Goal: Information Seeking & Learning: Learn about a topic

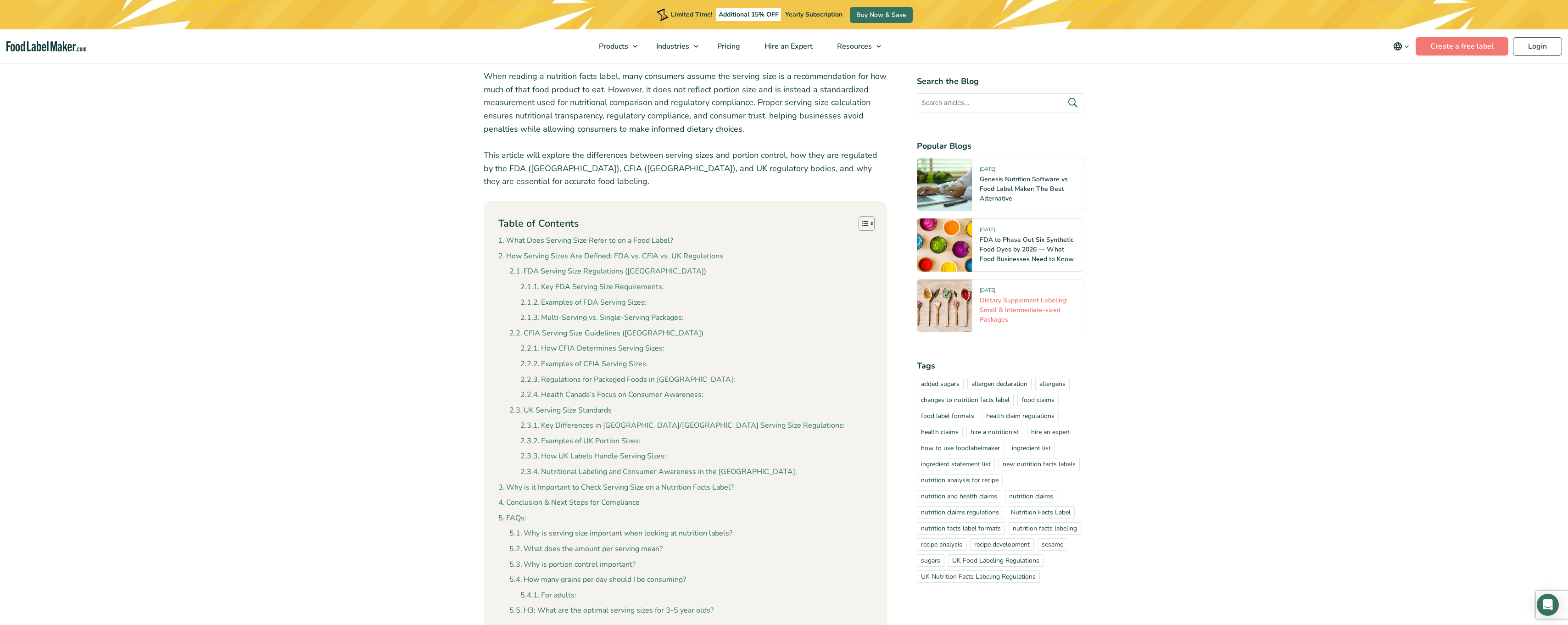
scroll to position [367, 0]
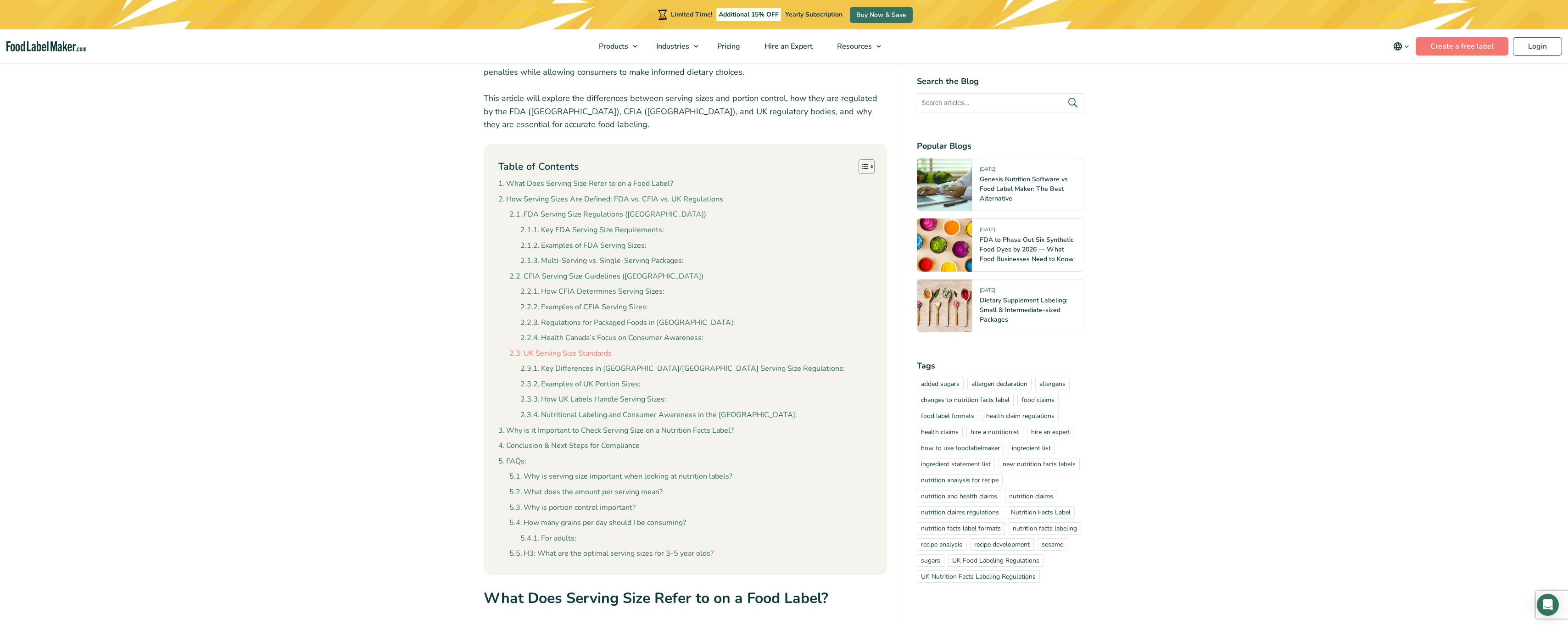
click at [586, 351] on link "UK Serving Size Standards" at bounding box center [561, 354] width 102 height 12
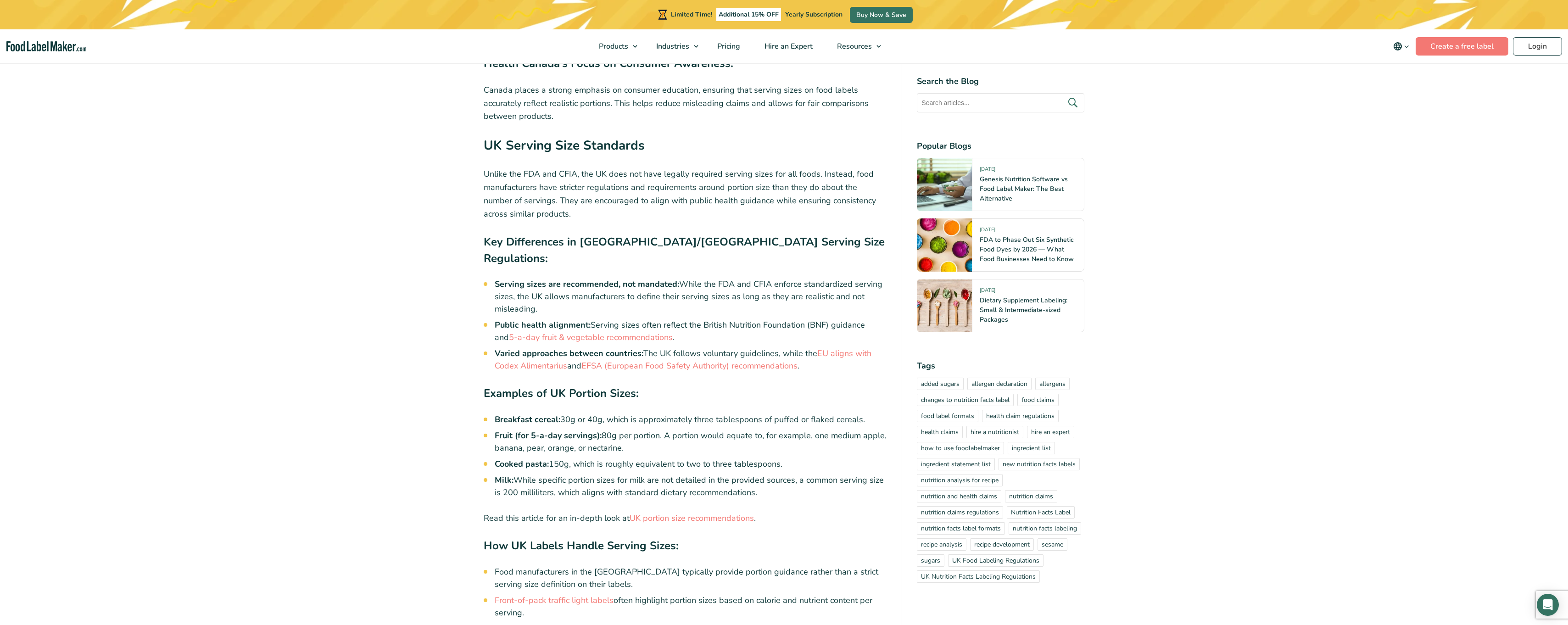
scroll to position [2499, 0]
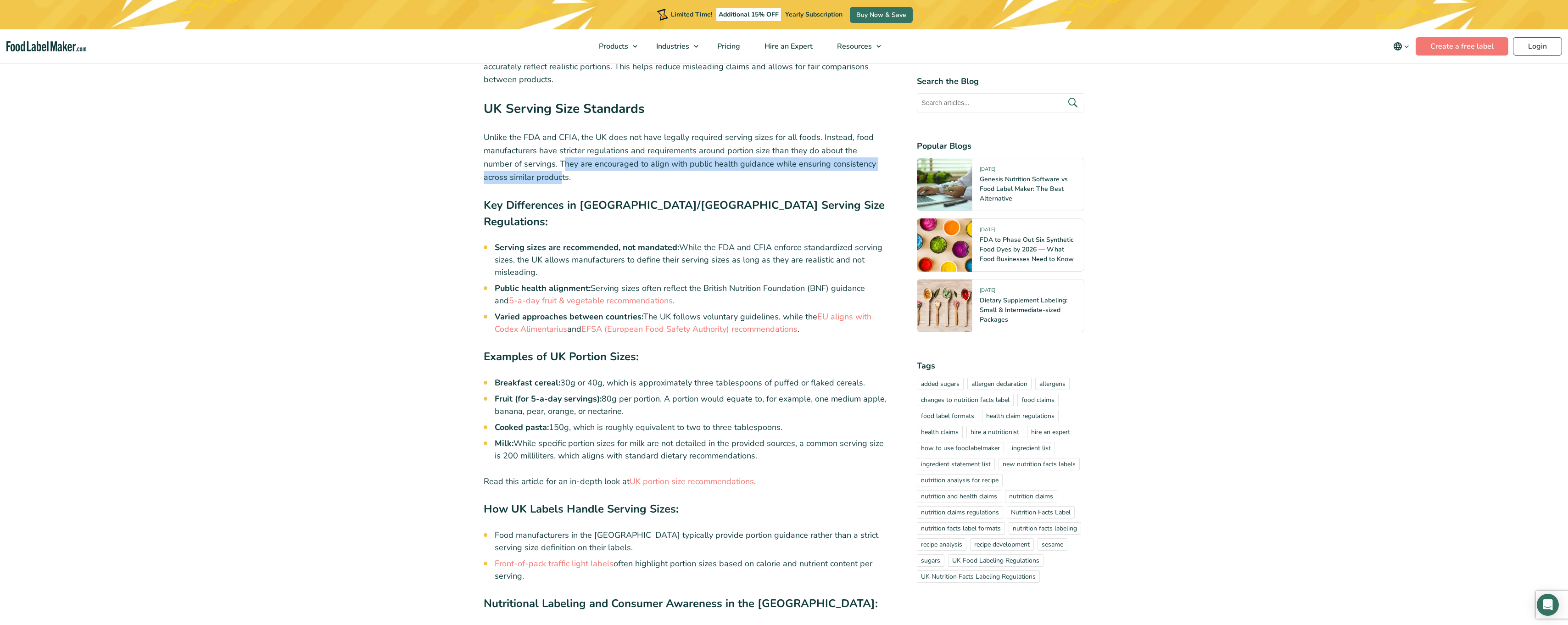
drag, startPoint x: 531, startPoint y: 164, endPoint x: 537, endPoint y: 178, distance: 15.2
click at [537, 178] on p "Unlike the FDA and CFIA, the UK does not have legally required serving sizes fo…" at bounding box center [685, 157] width 404 height 53
drag, startPoint x: 537, startPoint y: 178, endPoint x: 578, endPoint y: 185, distance: 41.6
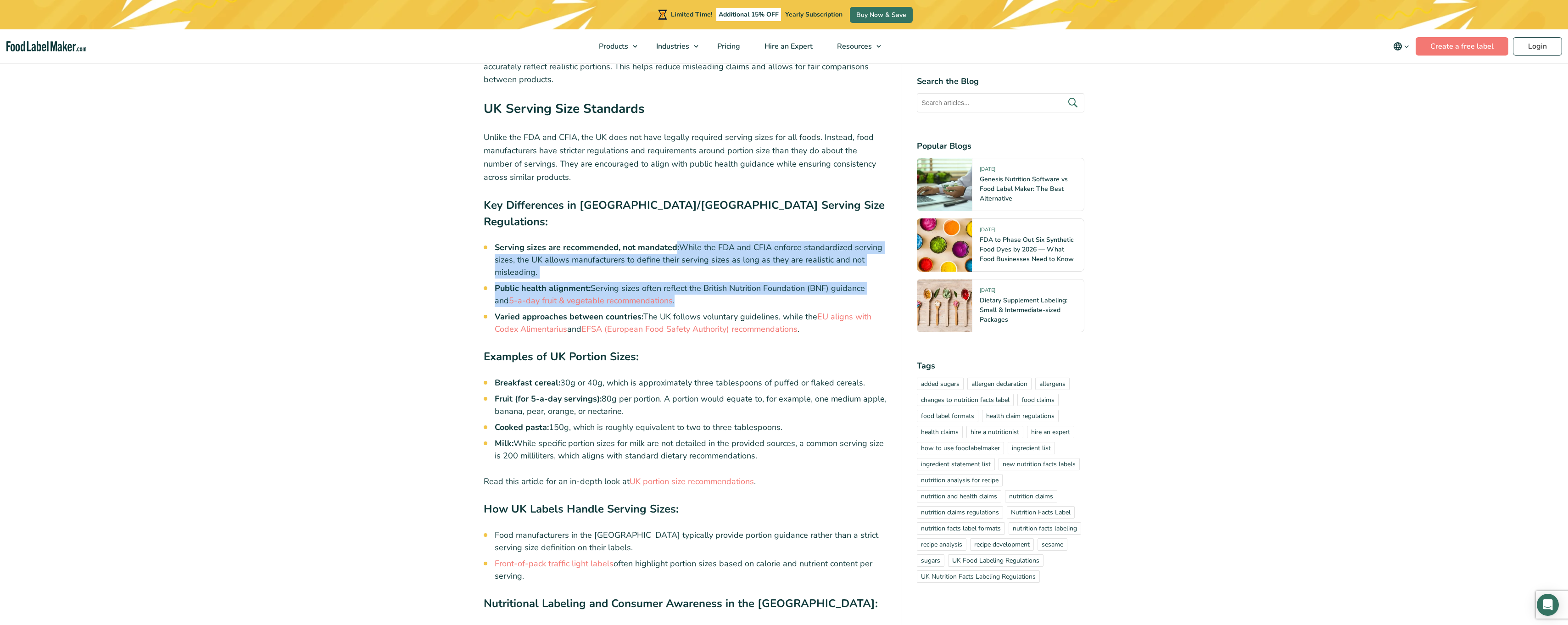
drag, startPoint x: 674, startPoint y: 229, endPoint x: 852, endPoint y: 281, distance: 185.4
click at [852, 281] on ul "Serving sizes are recommended, not mandated: While the FDA and CFIA enforce sta…" at bounding box center [691, 288] width 393 height 94
click at [852, 282] on li "Public health alignment: Serving sizes often reflect the British Nutrition Foun…" at bounding box center [691, 295] width 393 height 25
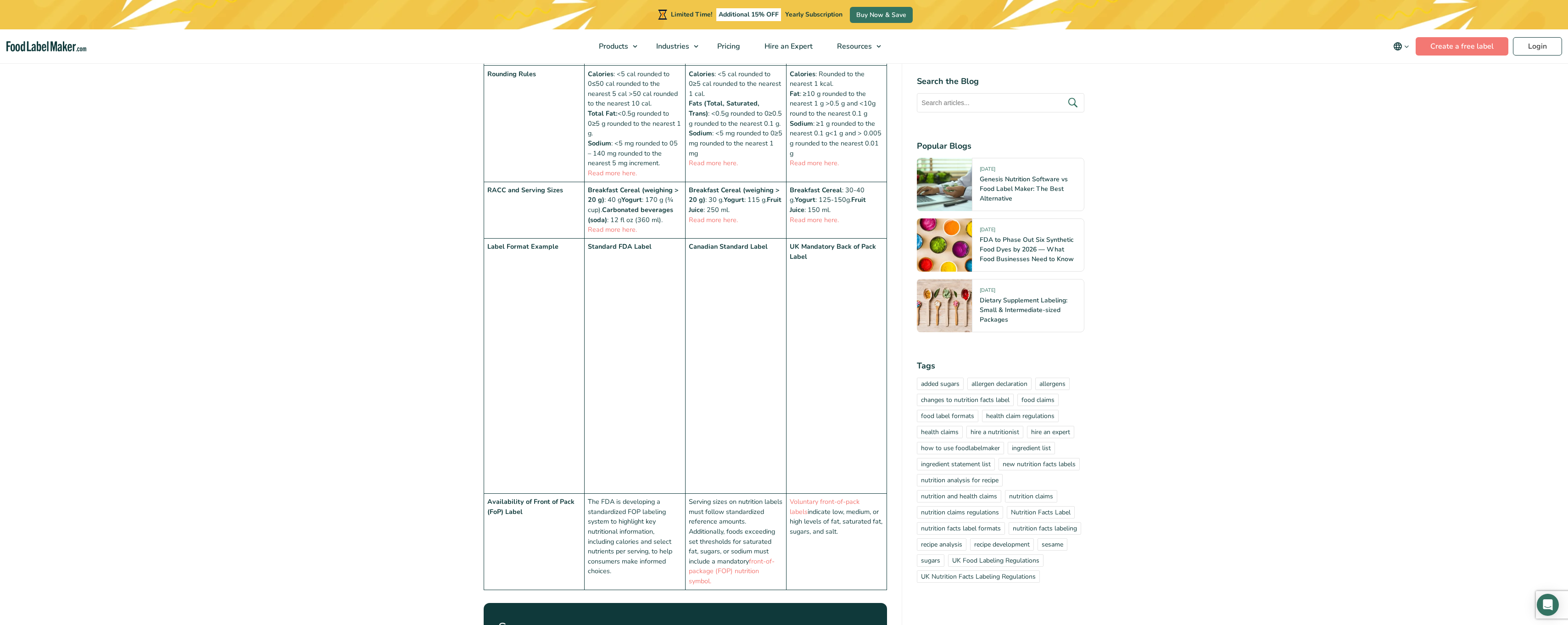
scroll to position [3186, 0]
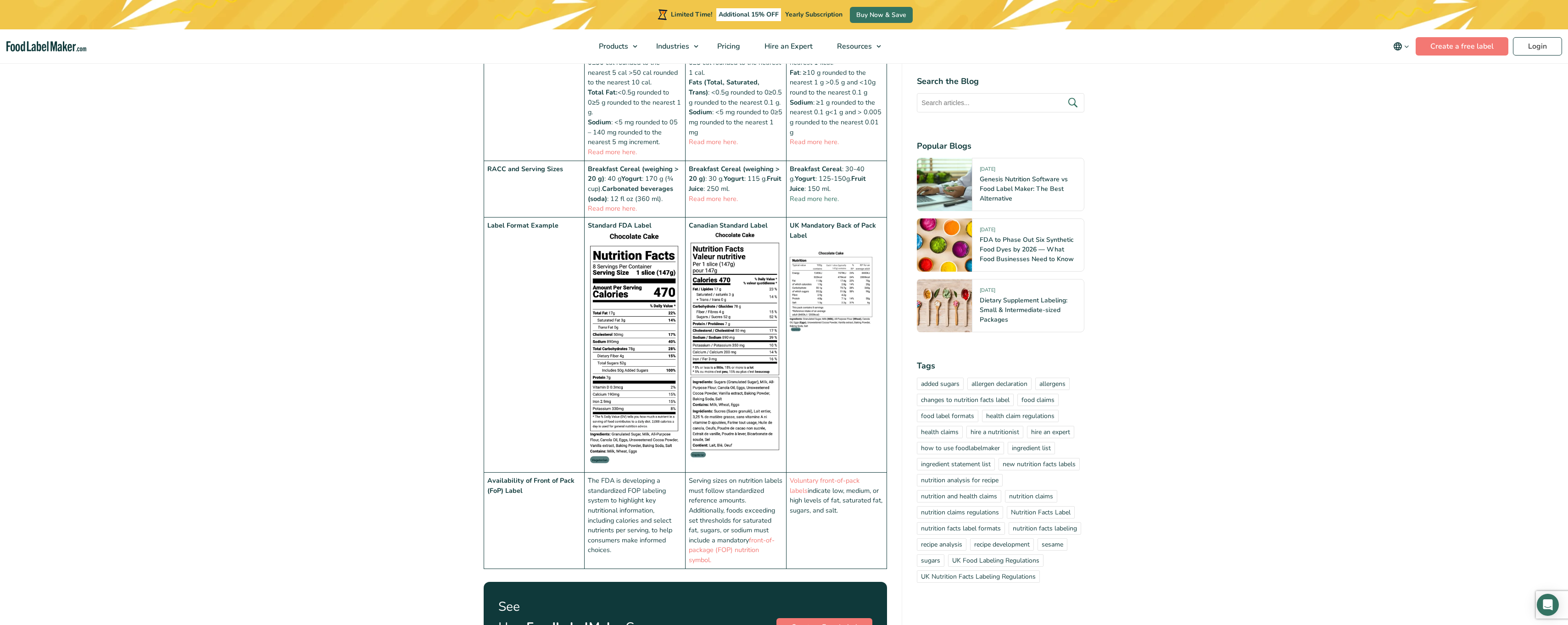
click at [827, 194] on link "Read more here." at bounding box center [814, 198] width 49 height 9
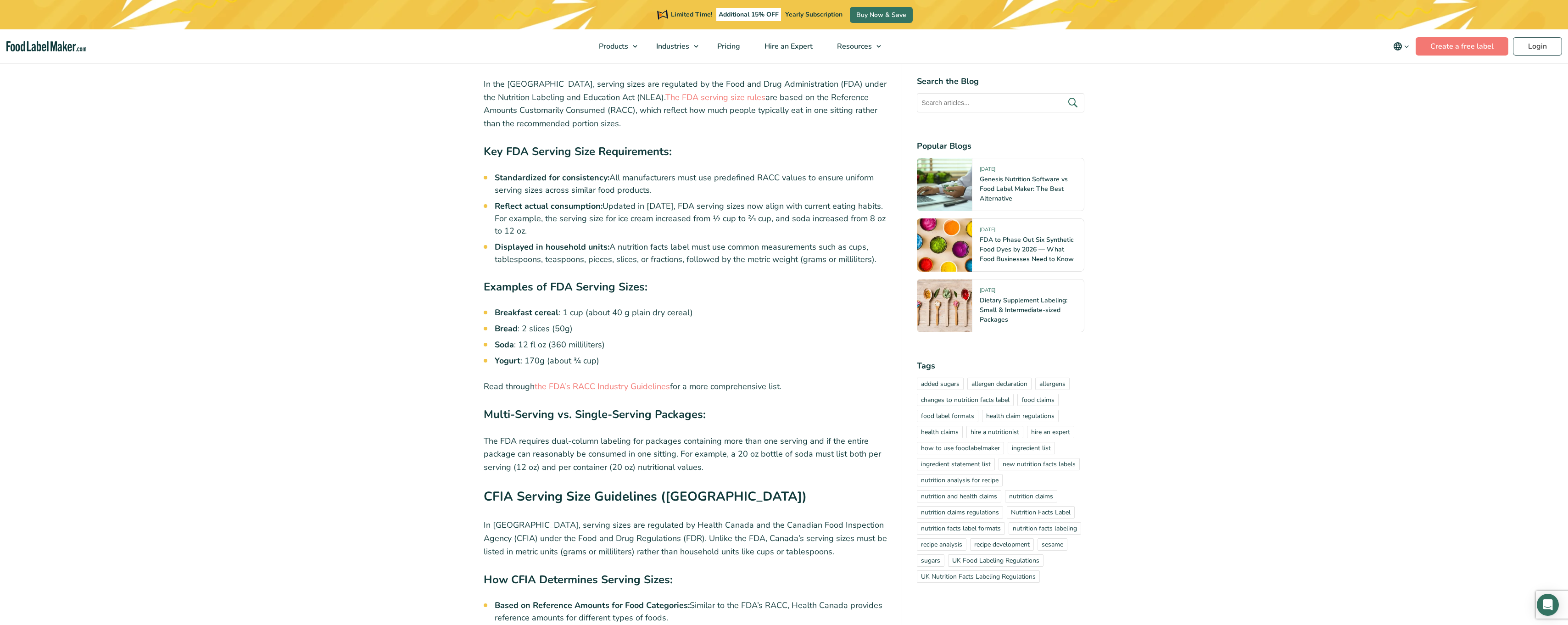
scroll to position [1581, 0]
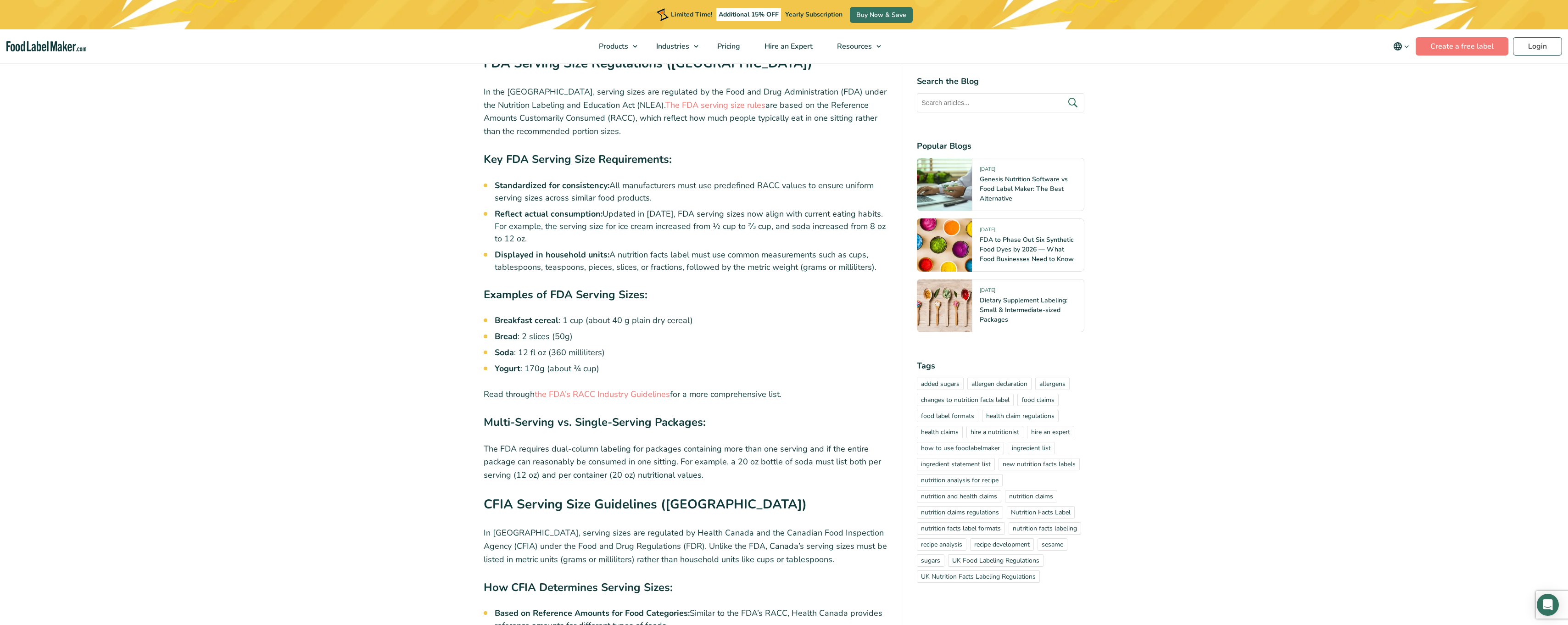
scroll to position [367, 0]
